Goal: Task Accomplishment & Management: Use online tool/utility

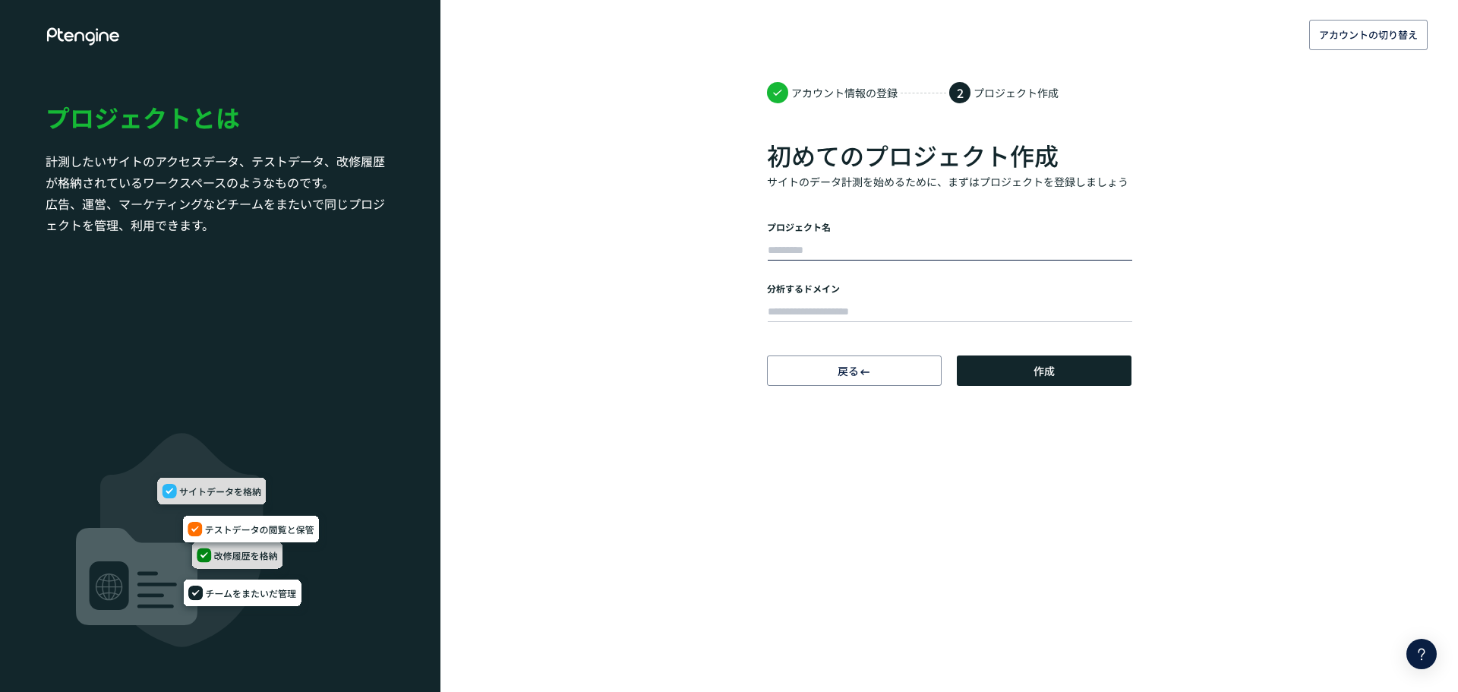
click at [839, 246] on input "text" at bounding box center [950, 250] width 364 height 21
type input "*******"
paste input "**********"
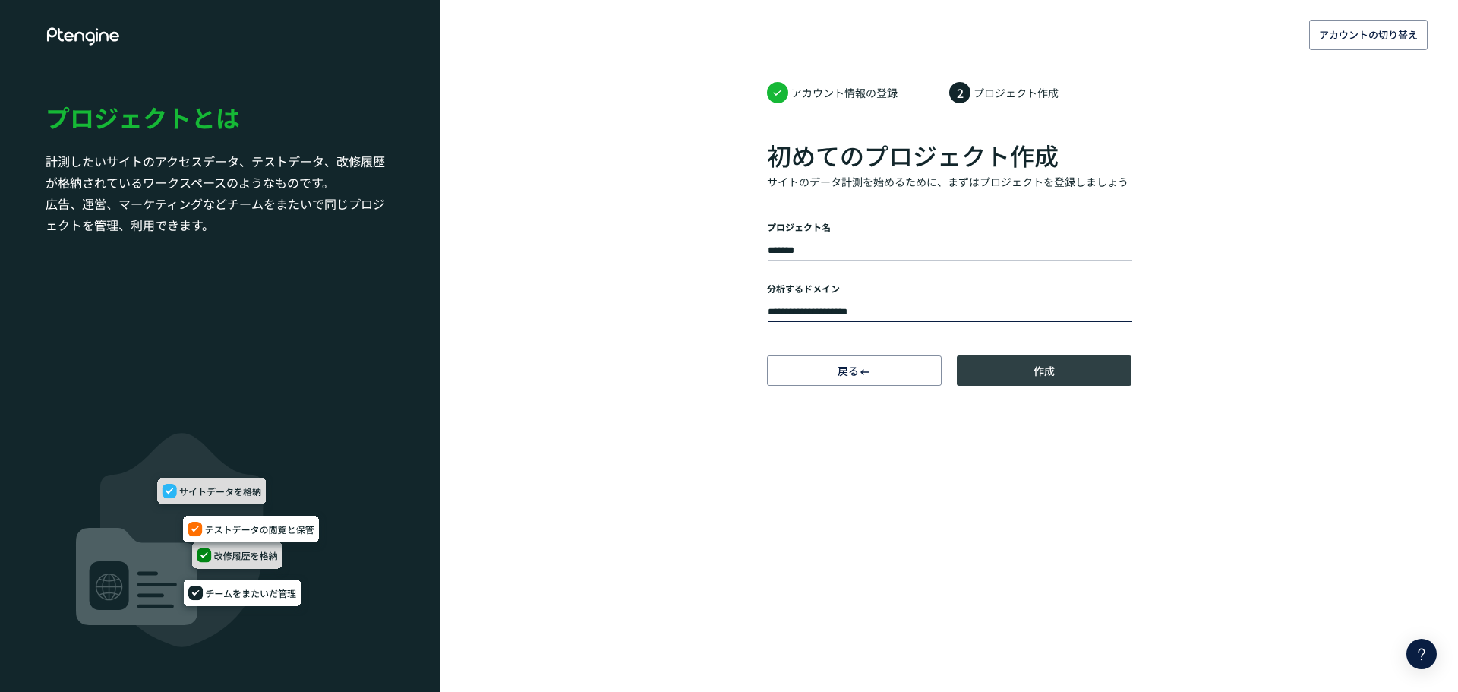
type input "**********"
click at [1005, 371] on button "作成" at bounding box center [1044, 370] width 175 height 30
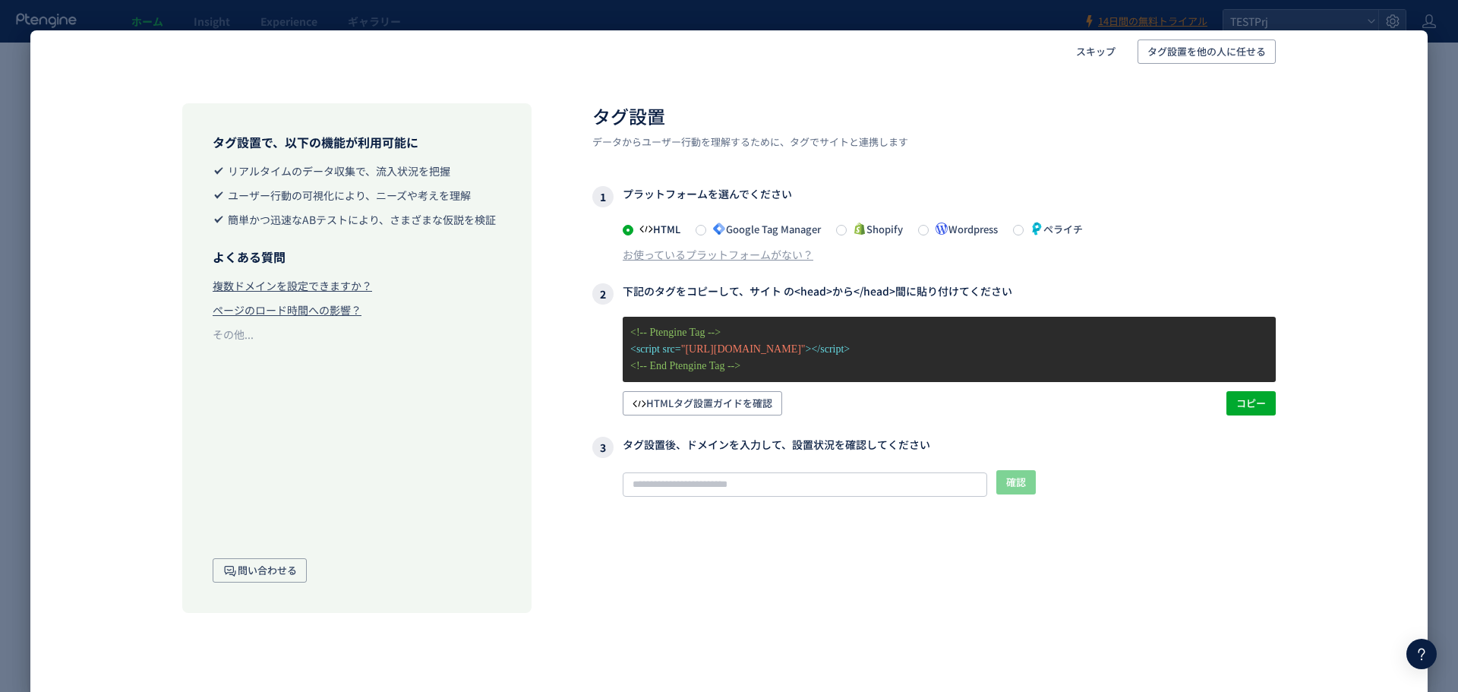
click at [1435, 381] on div "スキップ タグ設置を他の人に任せる タグ設置で、以下の機能が利用可能に リアルタイムのデータ収集で、流入状況を把握 ユーザー行動の可視化により、ニーズや考えを…" at bounding box center [729, 346] width 1458 height 692
click at [1417, 645] on icon at bounding box center [1421, 654] width 18 height 18
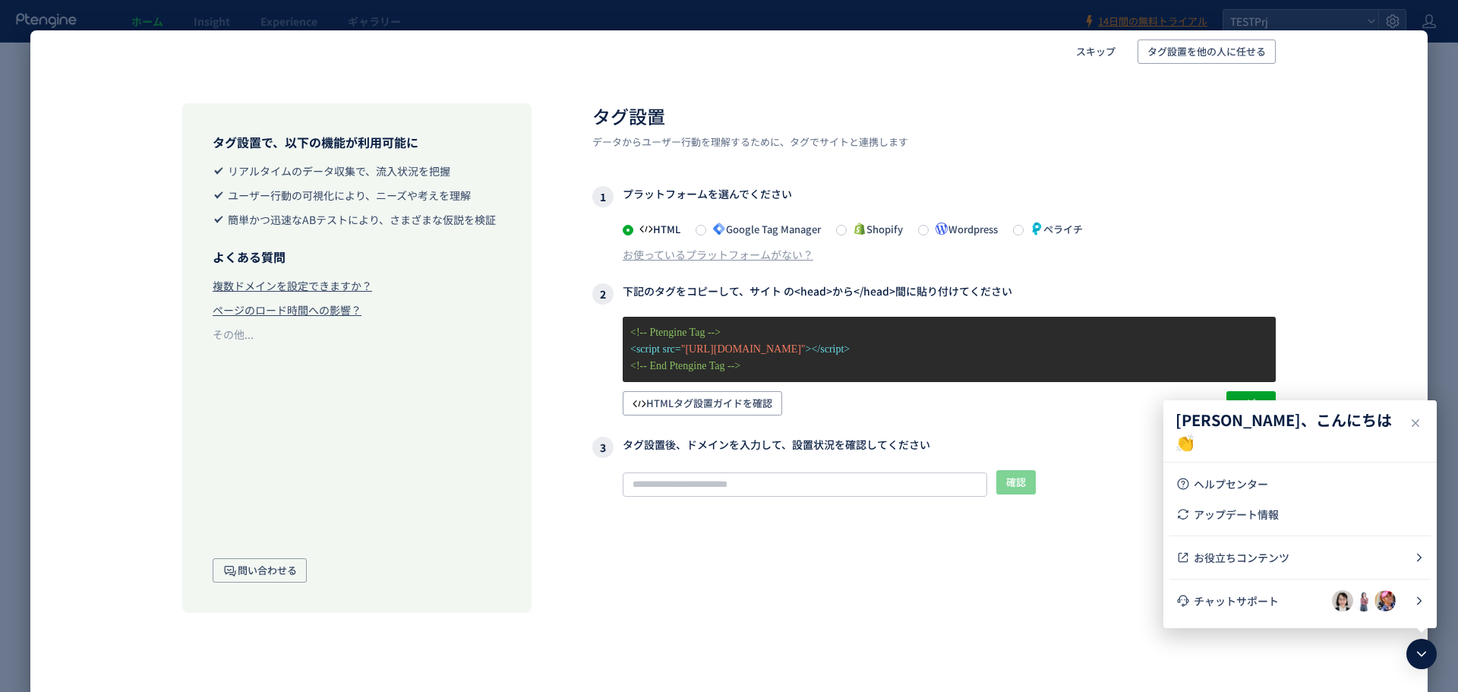
click at [1305, 647] on div "タグ設置で、以下の機能が利用可能に リアルタイムのデータ収集で、流入状況を把握 ユーザー行動の可視化により、ニーズや考えを理解 簡単かつ迅速なABテストにより…" at bounding box center [728, 382] width 1397 height 619
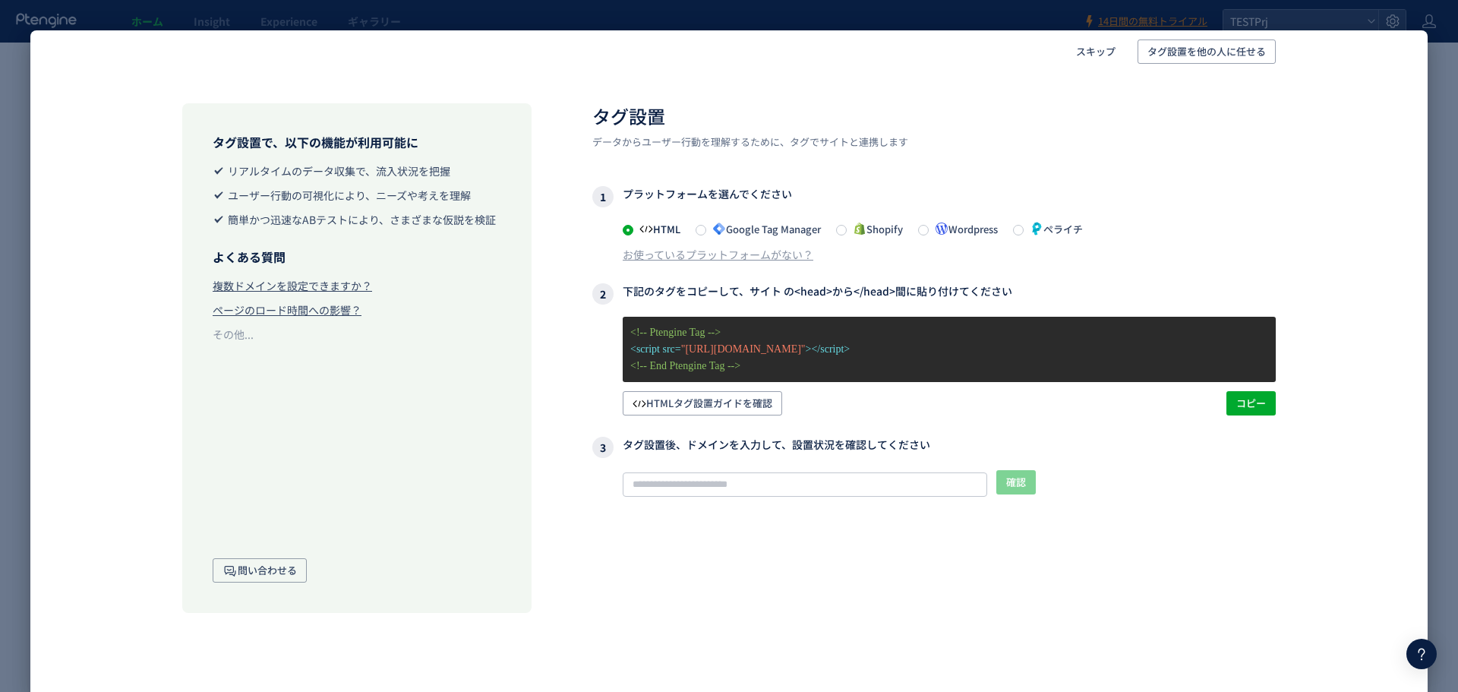
click at [1090, 18] on div "スキップ タグ設置を他の人に任せる タグ設置で、以下の機能が利用可能に リアルタイムのデータ収集で、流入状況を把握 ユーザー行動の可視化により、ニーズや考えを…" at bounding box center [729, 346] width 1458 height 692
click at [1030, 16] on div "スキップ タグ設置を他の人に任せる タグ設置で、以下の機能が利用可能に リアルタイムのデータ収集で、流入状況を把握 ユーザー行動の可視化により、ニーズや考えを…" at bounding box center [729, 346] width 1458 height 692
click at [1097, 57] on span "スキップ" at bounding box center [1095, 51] width 39 height 24
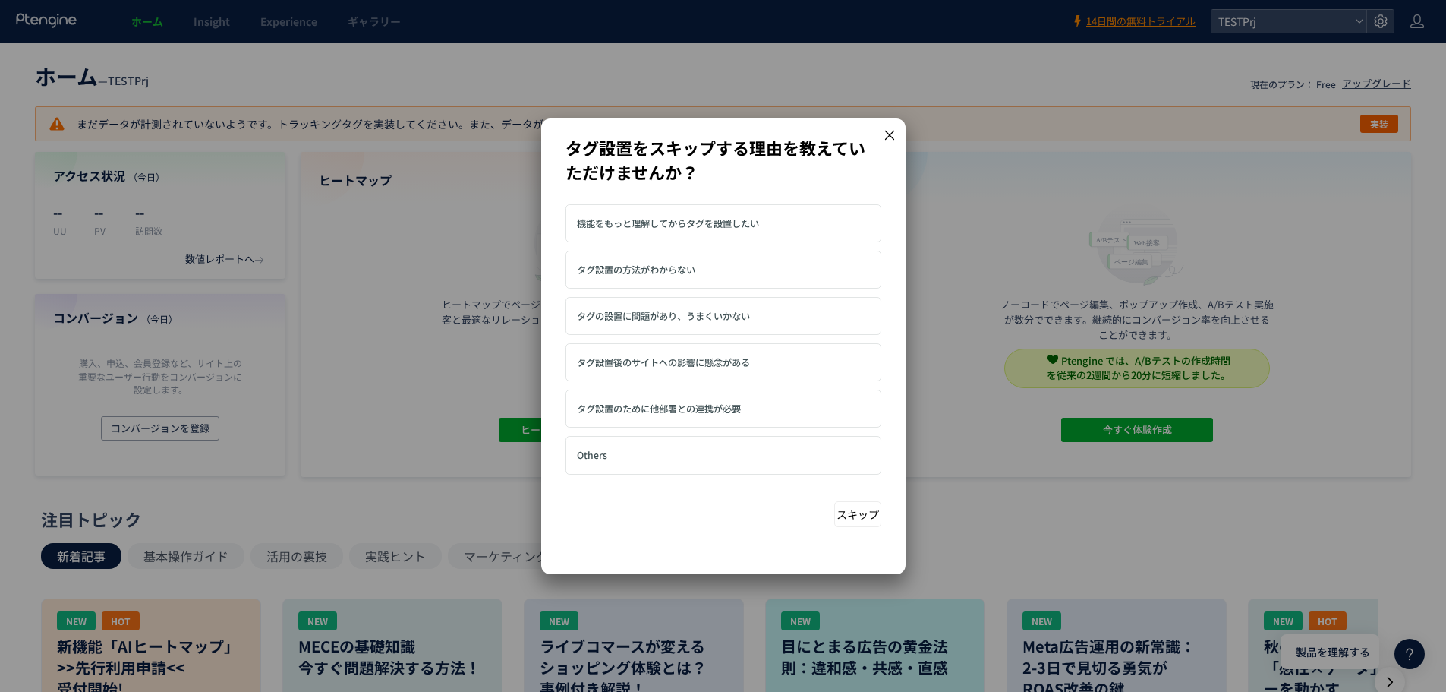
click at [743, 224] on span "機能をもっと理解してからタグを設置したい" at bounding box center [668, 223] width 182 height 14
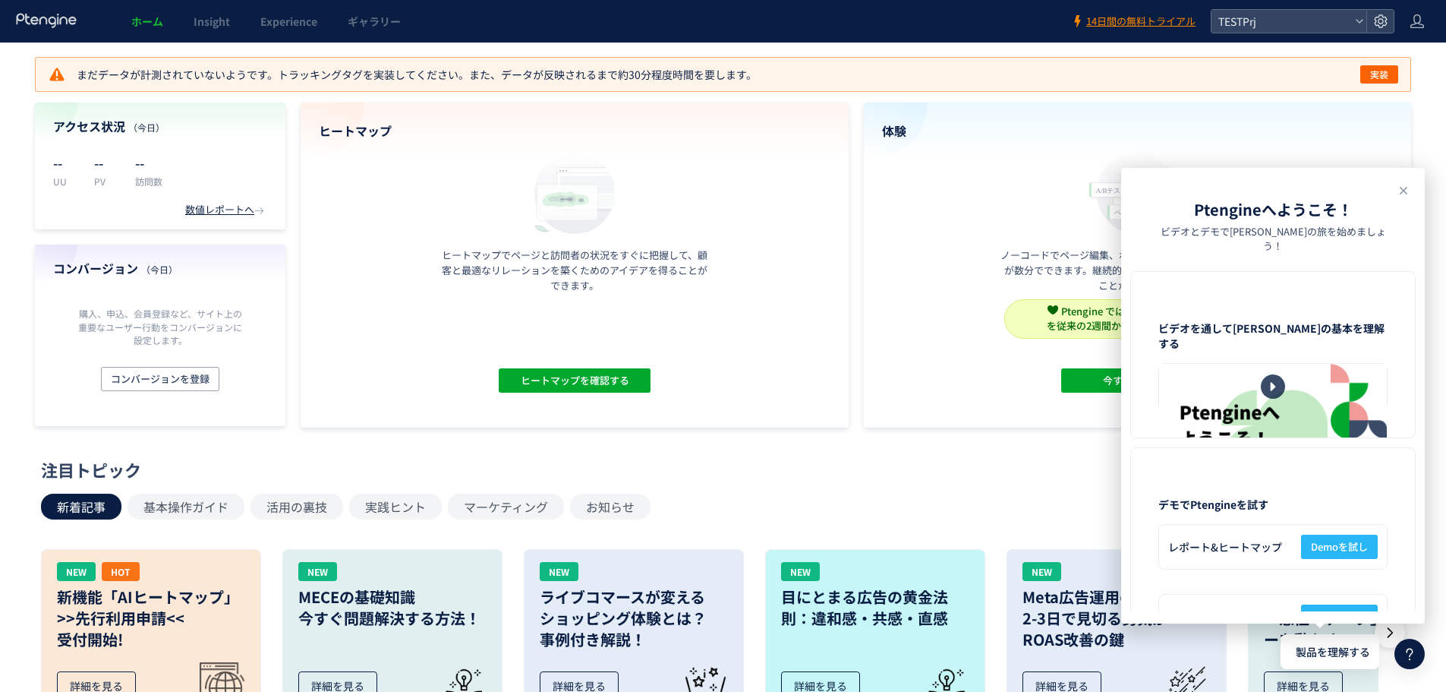
scroll to position [76, 0]
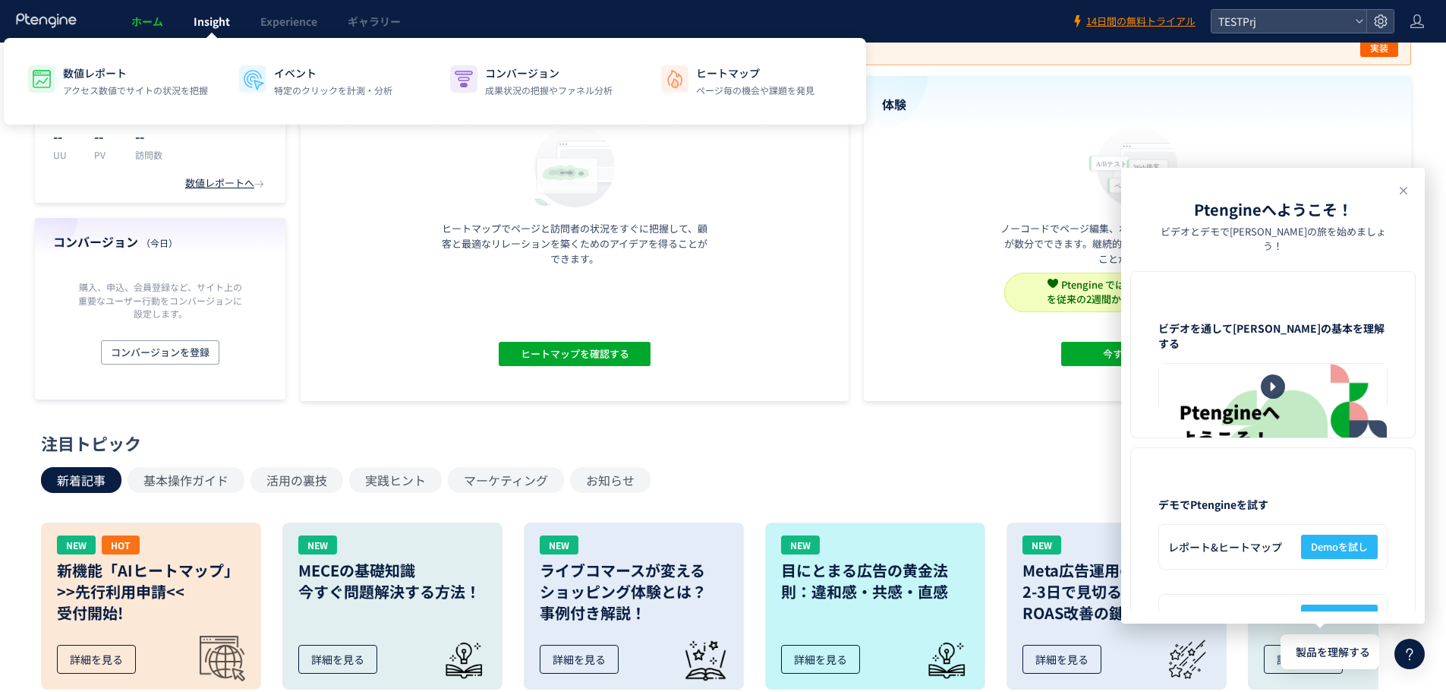
click at [215, 25] on span "Insight" at bounding box center [212, 21] width 36 height 15
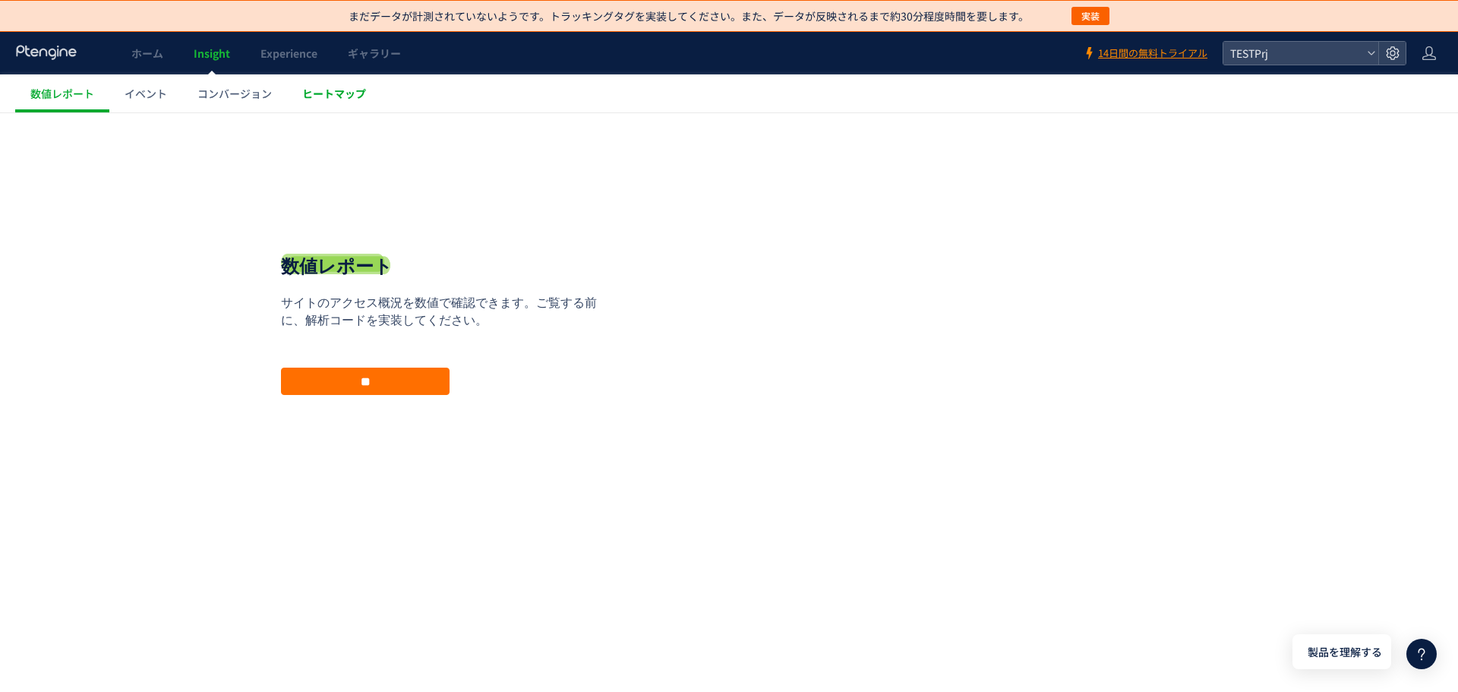
click at [327, 94] on span "ヒートマップ" at bounding box center [334, 93] width 64 height 15
click at [145, 64] on link "ホーム" at bounding box center [147, 53] width 62 height 43
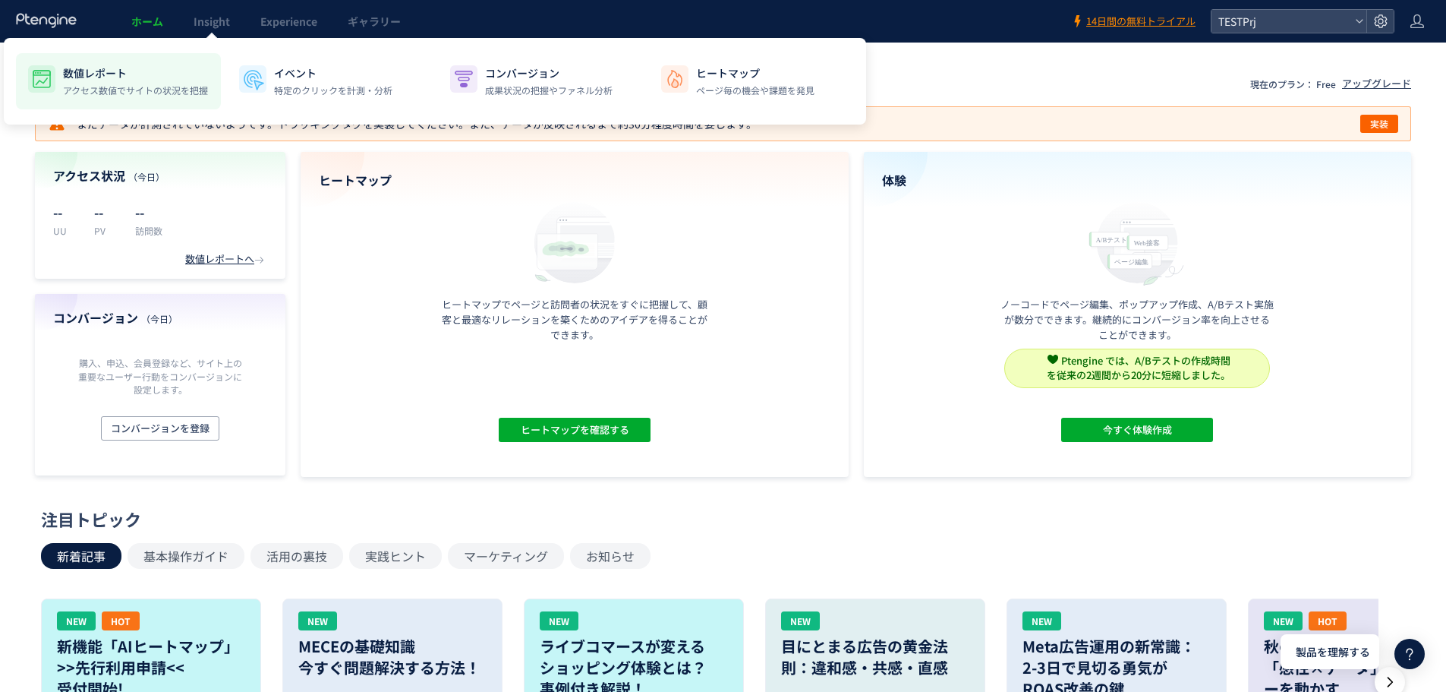
click at [108, 96] on p "アクセス数値でサイトの状況を把握" at bounding box center [135, 91] width 145 height 14
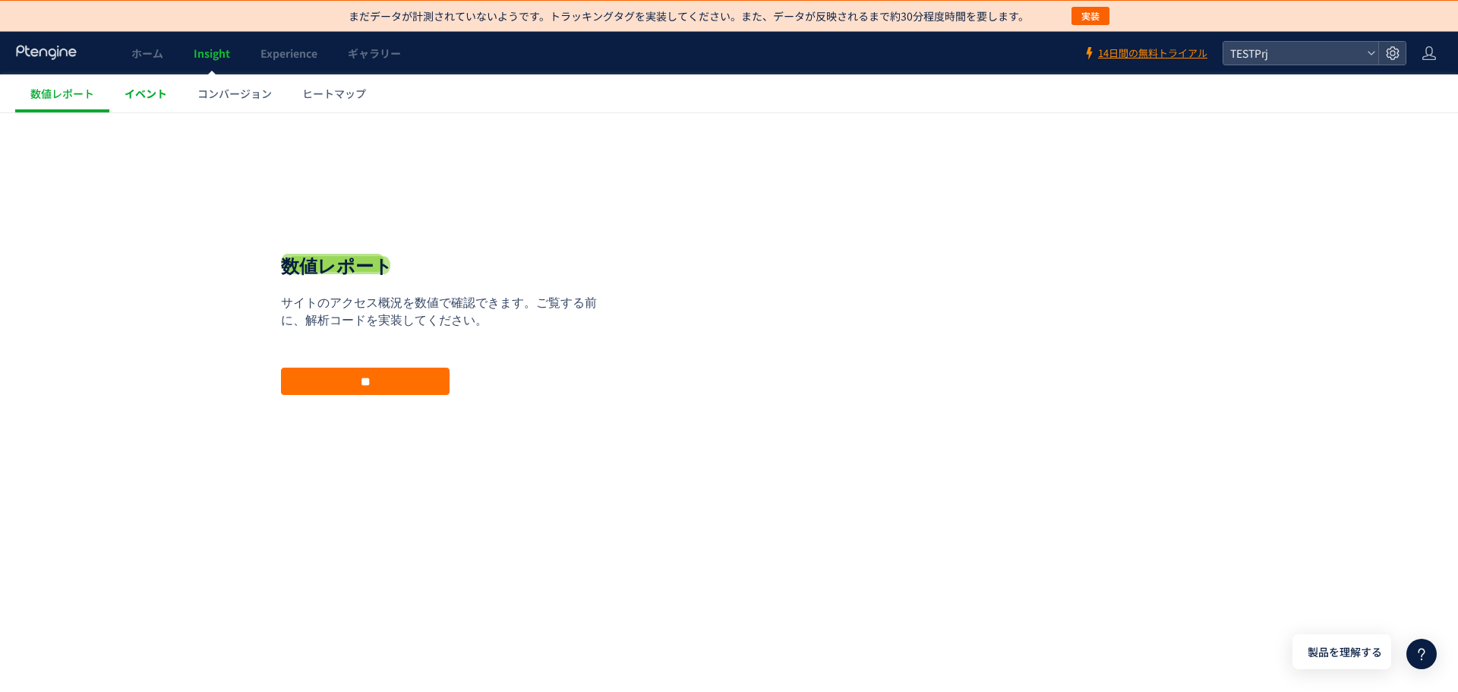
click at [158, 106] on link "イベント" at bounding box center [145, 93] width 73 height 38
